Goal: Transaction & Acquisition: Purchase product/service

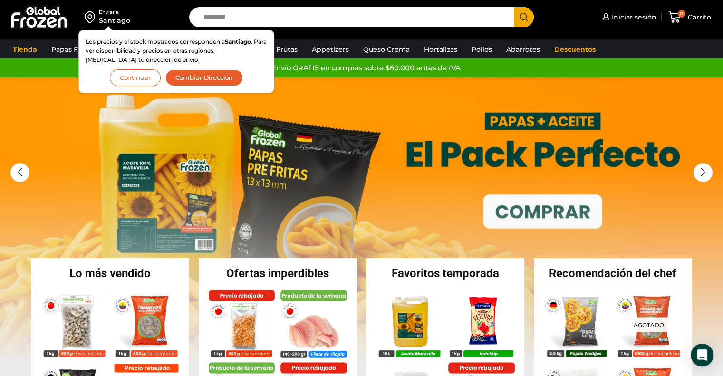
click at [141, 85] on button "Continuar" at bounding box center [135, 77] width 51 height 17
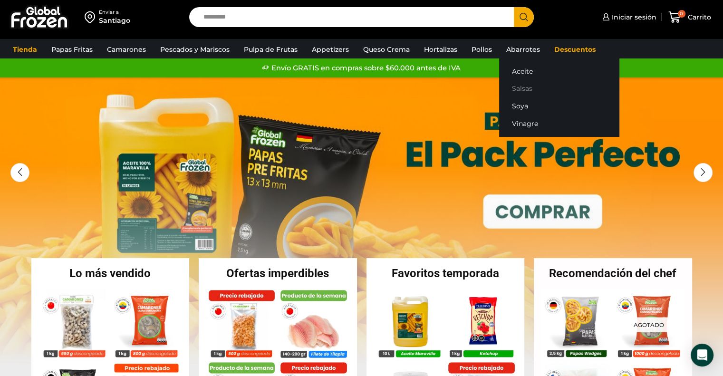
click at [511, 91] on link "Salsas" at bounding box center [559, 89] width 120 height 18
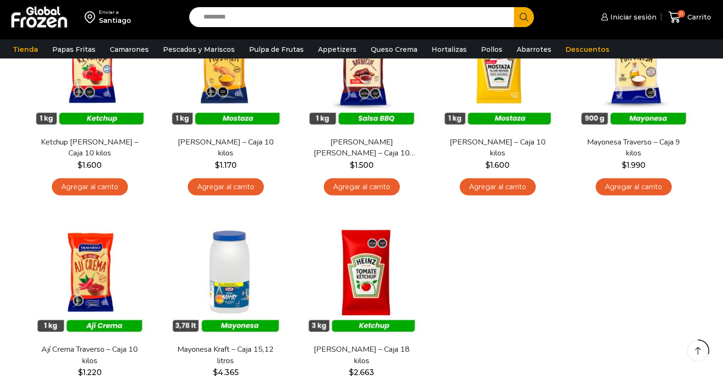
scroll to position [137, 0]
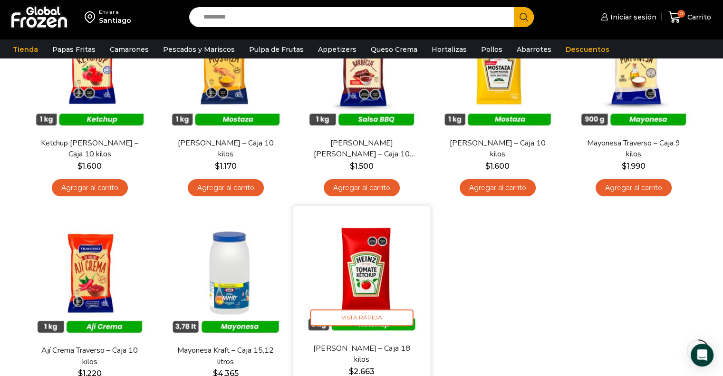
click at [373, 288] on img at bounding box center [361, 274] width 123 height 123
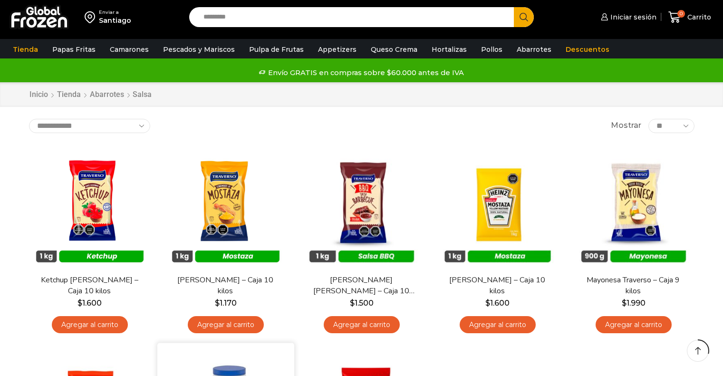
drag, startPoint x: 0, startPoint y: 0, endPoint x: 244, endPoint y: 247, distance: 346.8
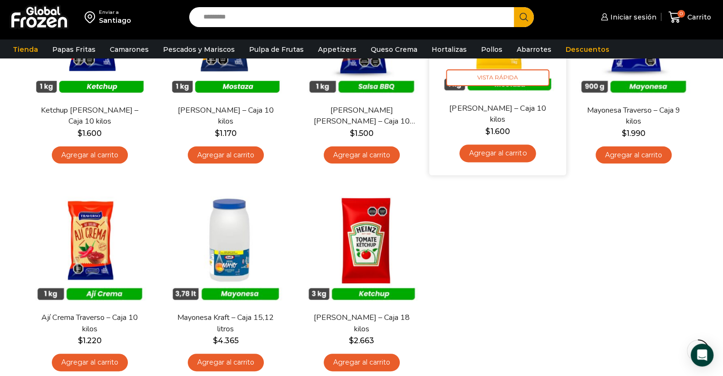
scroll to position [165, 0]
